Goal: Information Seeking & Learning: Learn about a topic

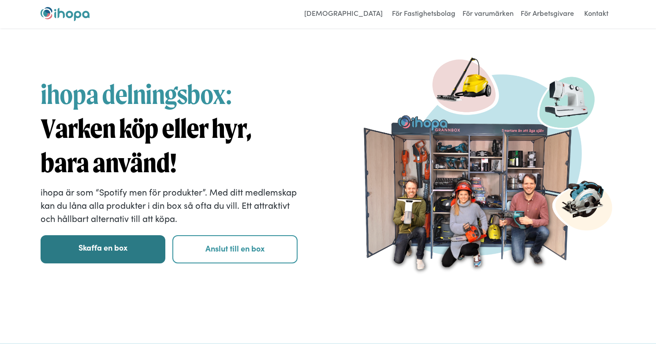
click at [116, 247] on link "Skaffa en box" at bounding box center [103, 250] width 125 height 28
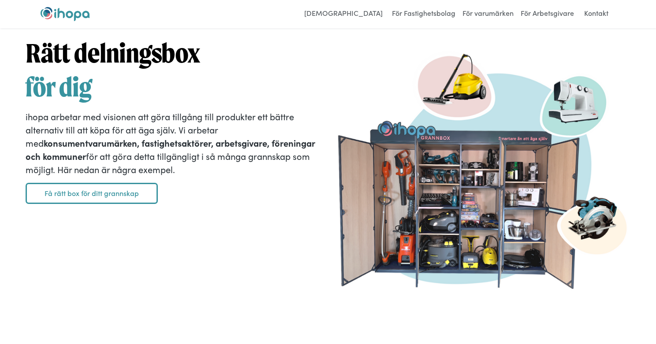
scroll to position [1303, 0]
click at [94, 192] on link "Få rätt box för ditt grannskap" at bounding box center [92, 193] width 132 height 21
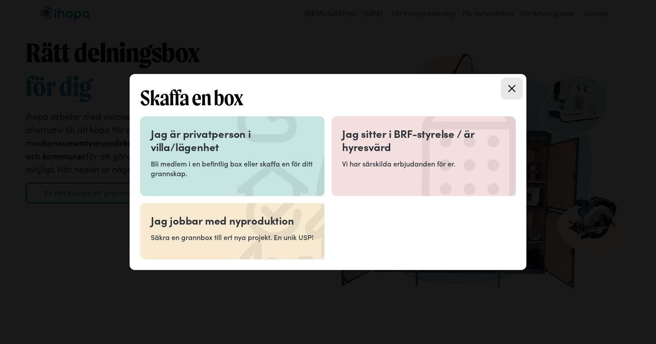
click at [198, 146] on h3 "Jag är privatperson i villa/lägenhet" at bounding box center [232, 140] width 163 height 26
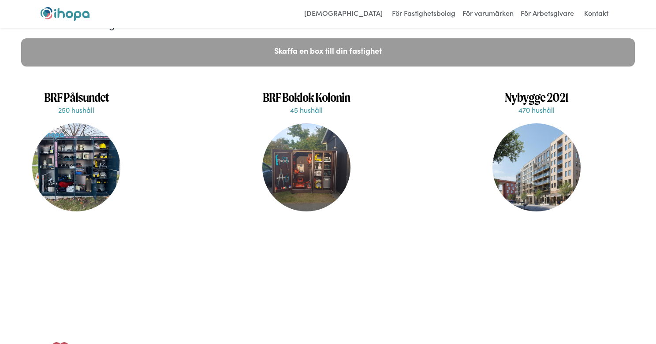
scroll to position [1999, 0]
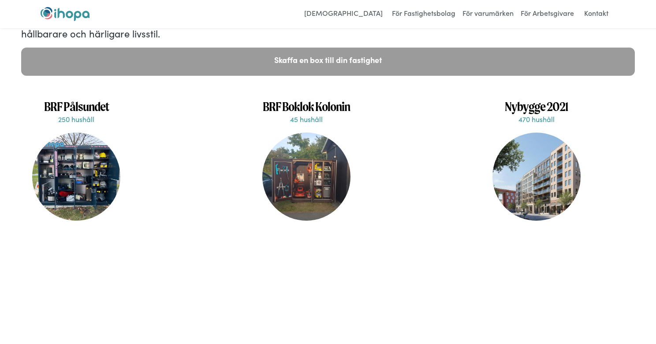
click at [86, 191] on div at bounding box center [76, 177] width 88 height 88
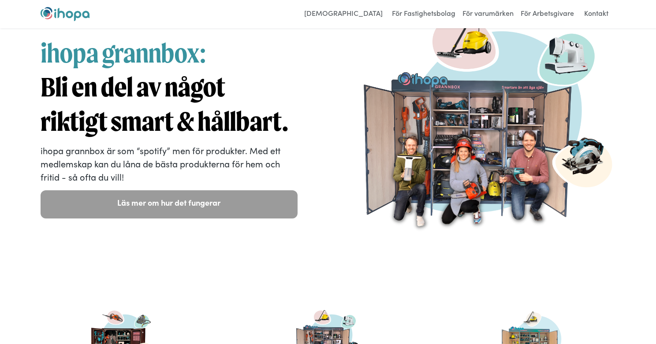
scroll to position [0, 0]
